Goal: Task Accomplishment & Management: Use online tool/utility

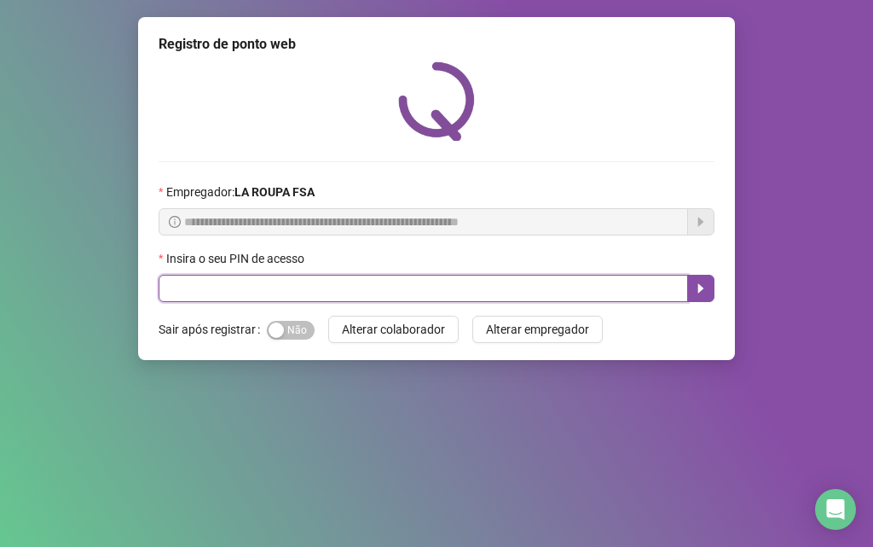
click at [246, 294] on input "text" at bounding box center [423, 288] width 529 height 27
type input "*****"
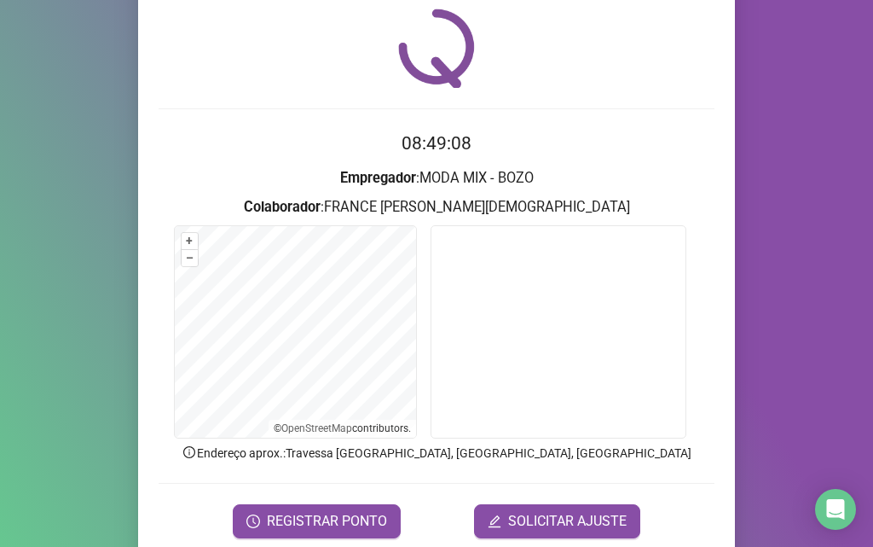
scroll to position [119, 0]
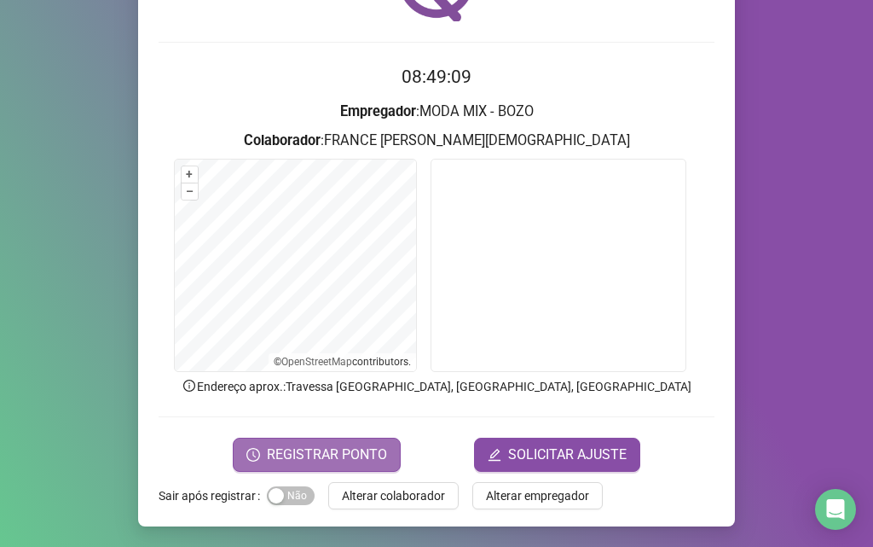
click at [346, 456] on span "REGISTRAR PONTO" at bounding box center [327, 454] width 120 height 20
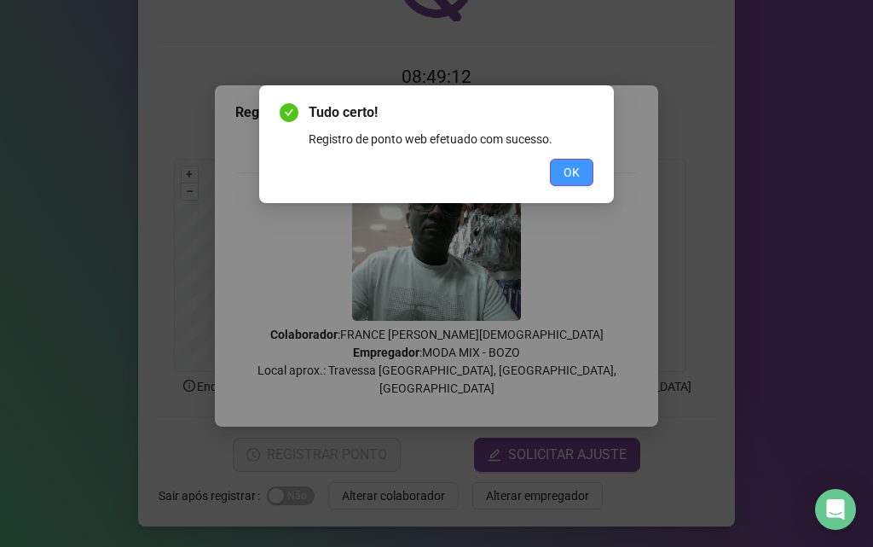
click at [576, 173] on span "OK" at bounding box center [572, 172] width 16 height 19
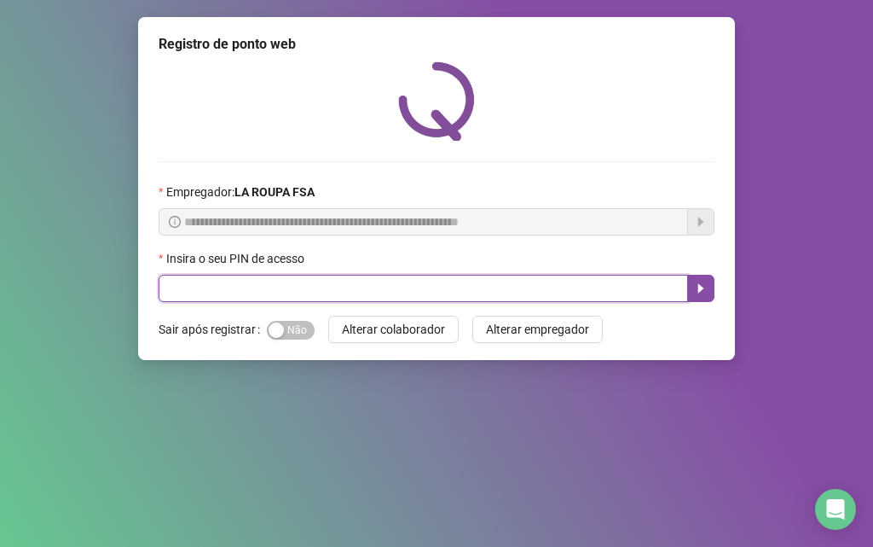
drag, startPoint x: 281, startPoint y: 292, endPoint x: 281, endPoint y: 280, distance: 12.8
click at [281, 291] on input "text" at bounding box center [423, 288] width 529 height 27
type input "*****"
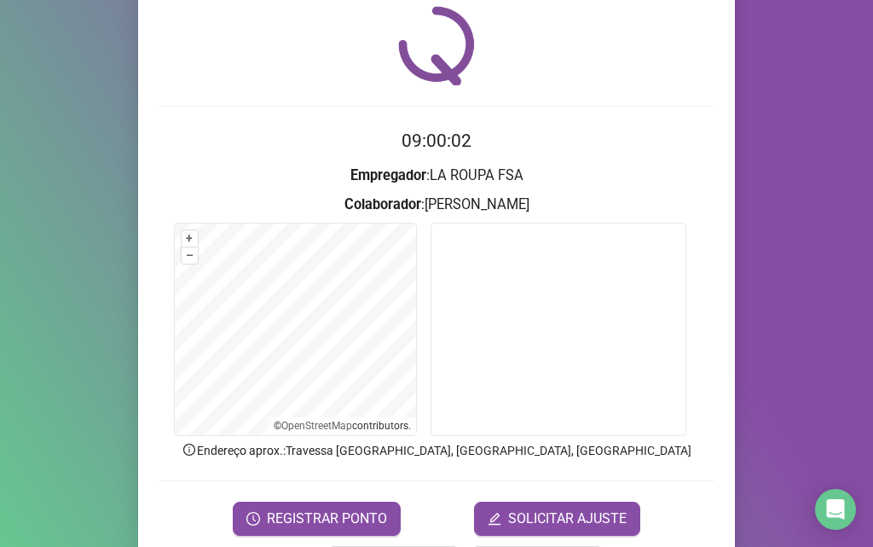
scroll to position [85, 0]
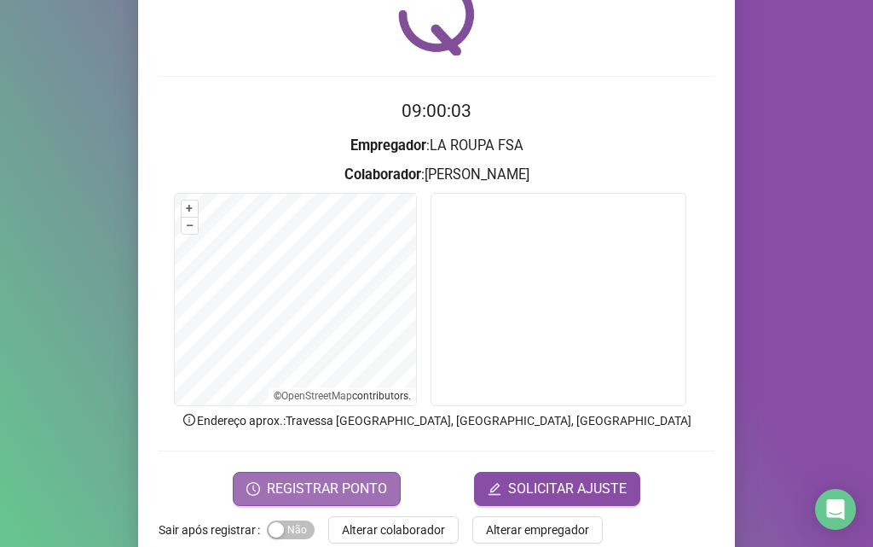
click at [358, 484] on span "REGISTRAR PONTO" at bounding box center [327, 488] width 120 height 20
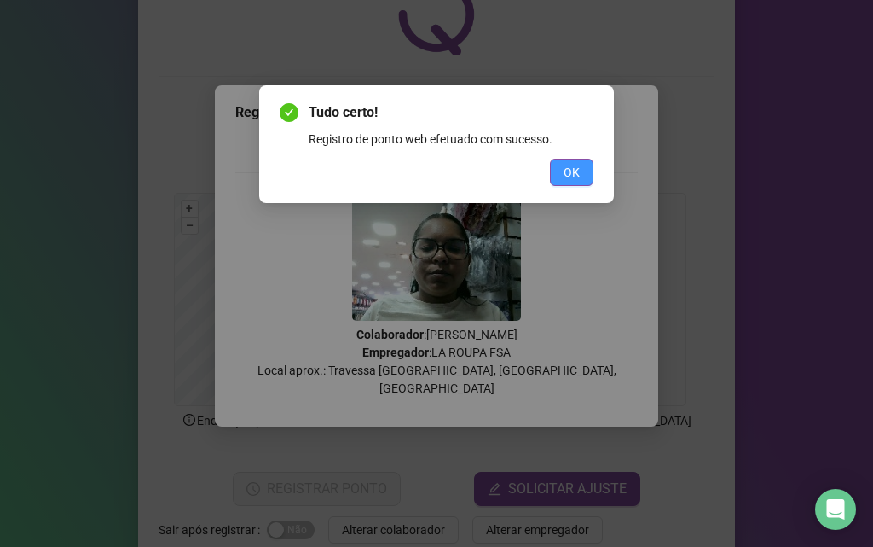
click at [570, 171] on span "OK" at bounding box center [572, 172] width 16 height 19
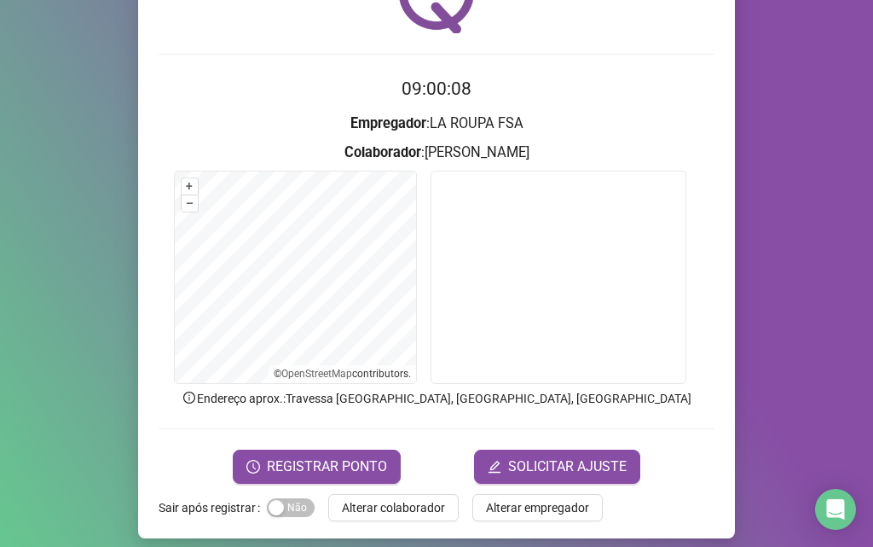
scroll to position [119, 0]
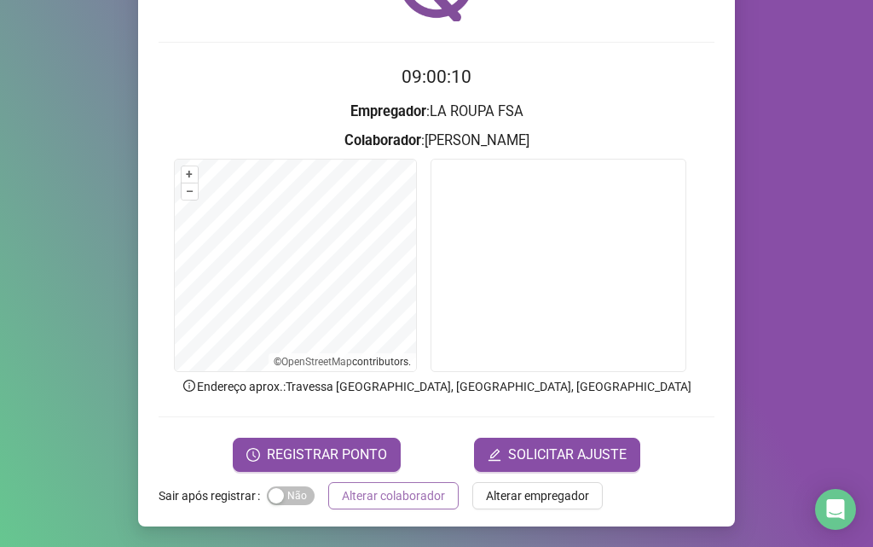
click at [376, 495] on span "Alterar colaborador" at bounding box center [393, 495] width 103 height 19
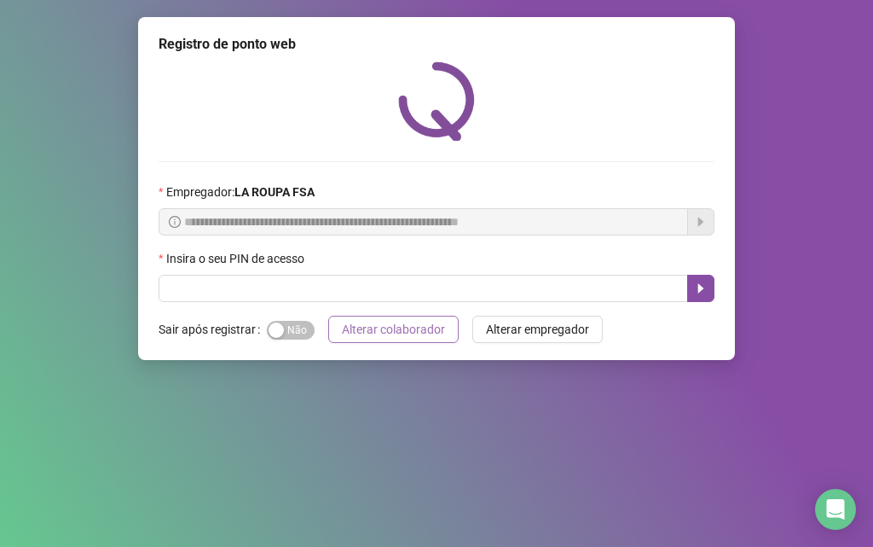
scroll to position [0, 0]
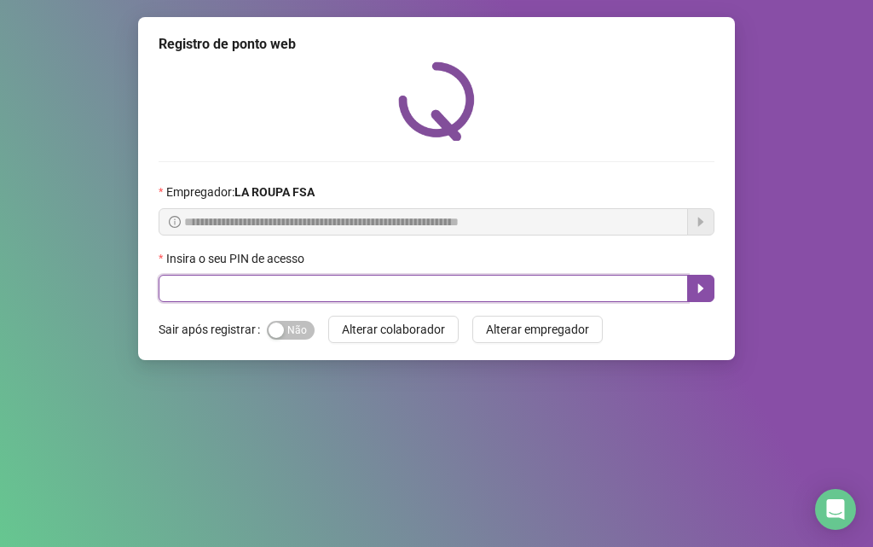
click at [321, 290] on input "text" at bounding box center [423, 288] width 529 height 27
type input "*****"
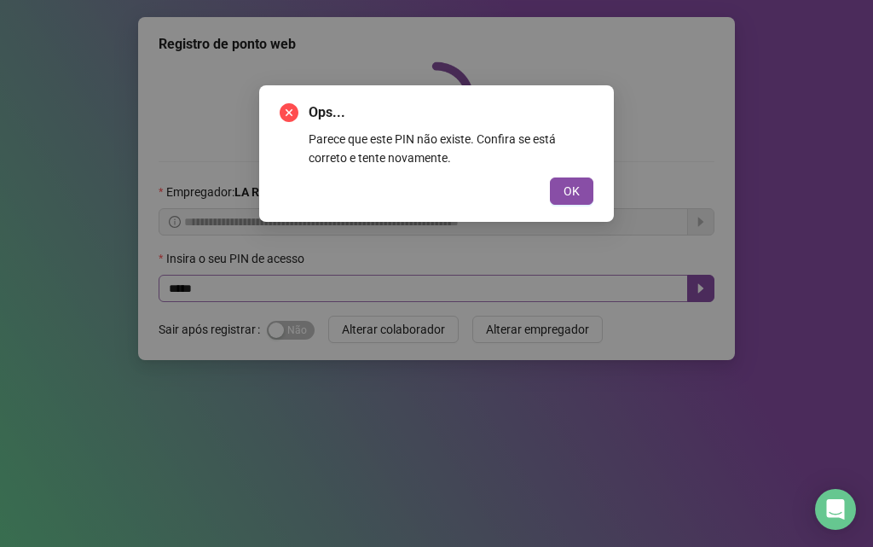
click at [550, 177] on button "OK" at bounding box center [571, 190] width 43 height 27
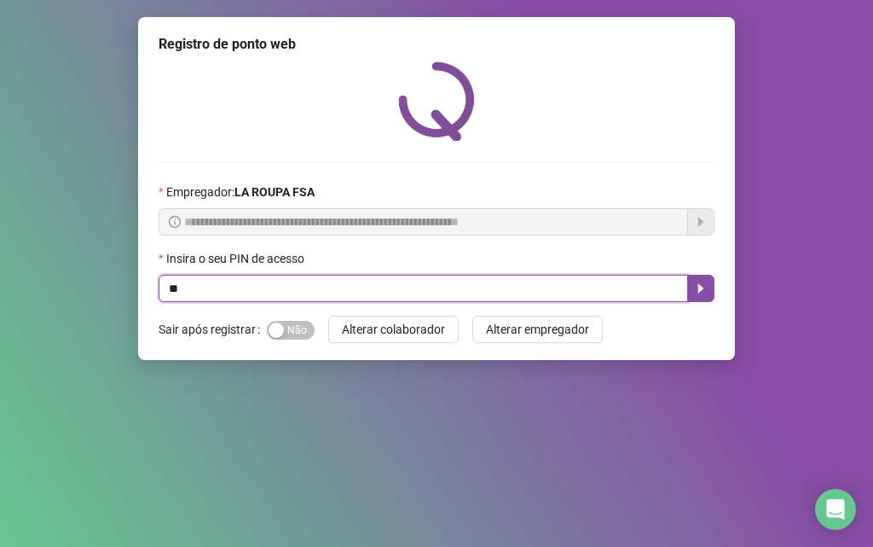
type input "*"
type input "*****"
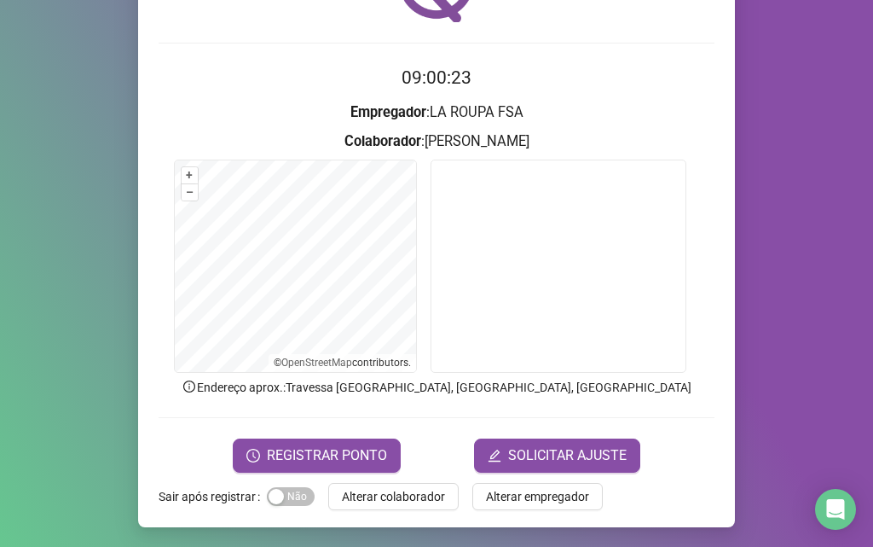
scroll to position [119, 0]
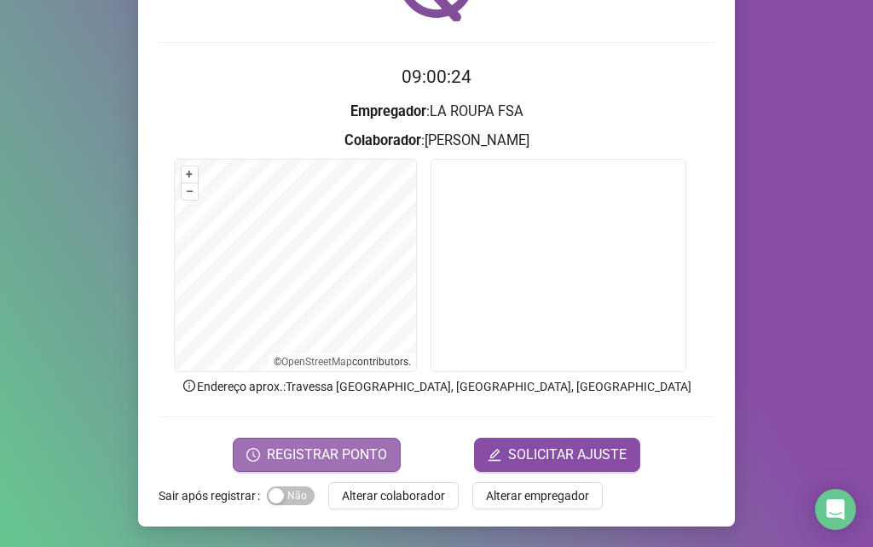
click at [323, 451] on span "REGISTRAR PONTO" at bounding box center [327, 454] width 120 height 20
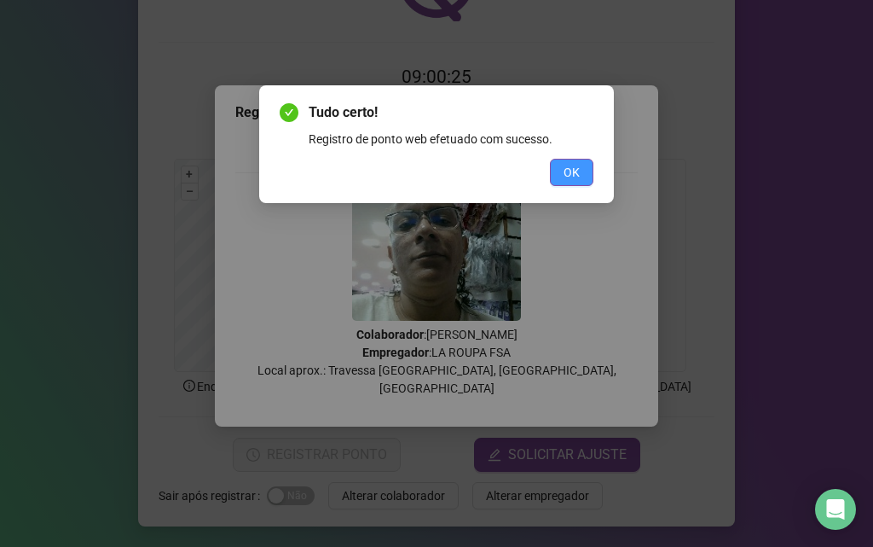
click at [578, 172] on span "OK" at bounding box center [572, 172] width 16 height 19
